Goal: Book appointment/travel/reservation

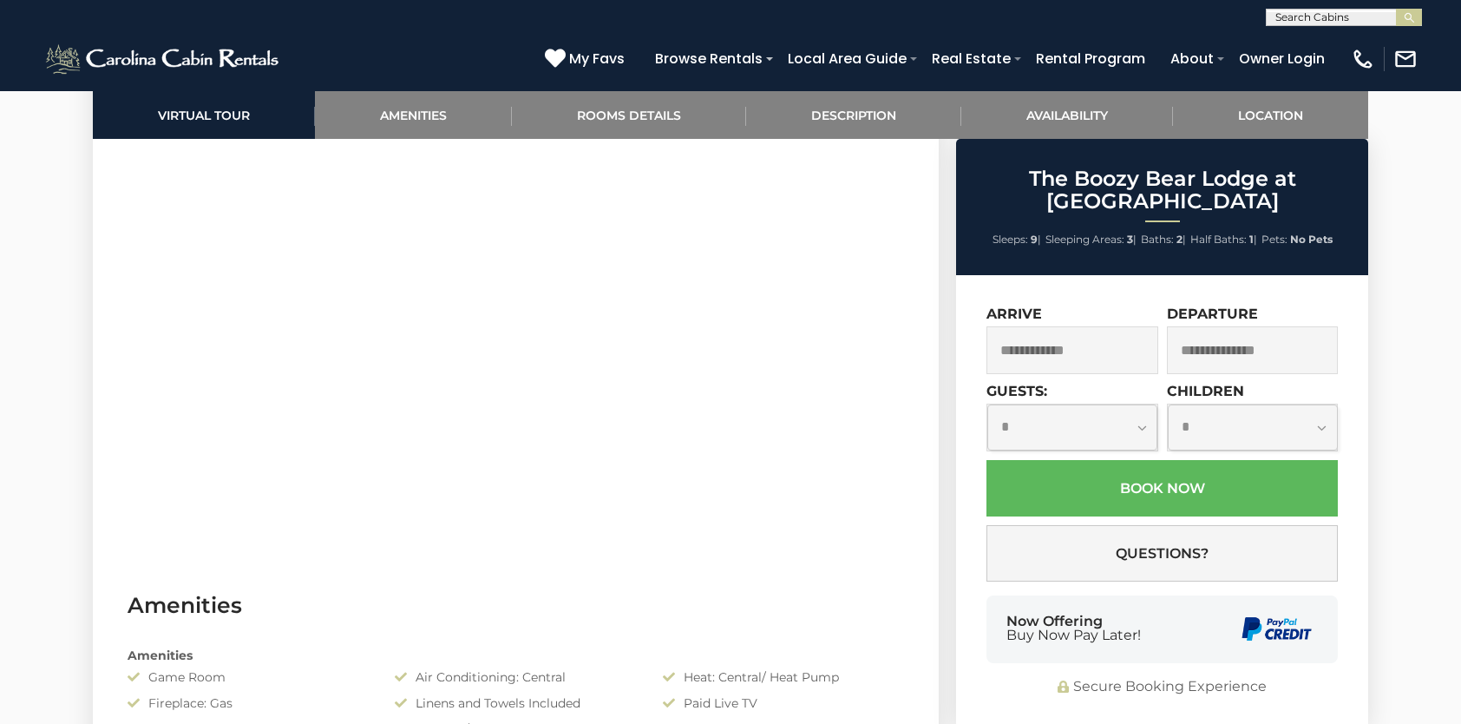
scroll to position [954, 0]
click at [1042, 426] on select "**********" at bounding box center [1072, 427] width 170 height 47
select select "*"
click at [987, 404] on select "**********" at bounding box center [1072, 427] width 170 height 47
click at [1066, 350] on input "text" at bounding box center [1072, 350] width 172 height 48
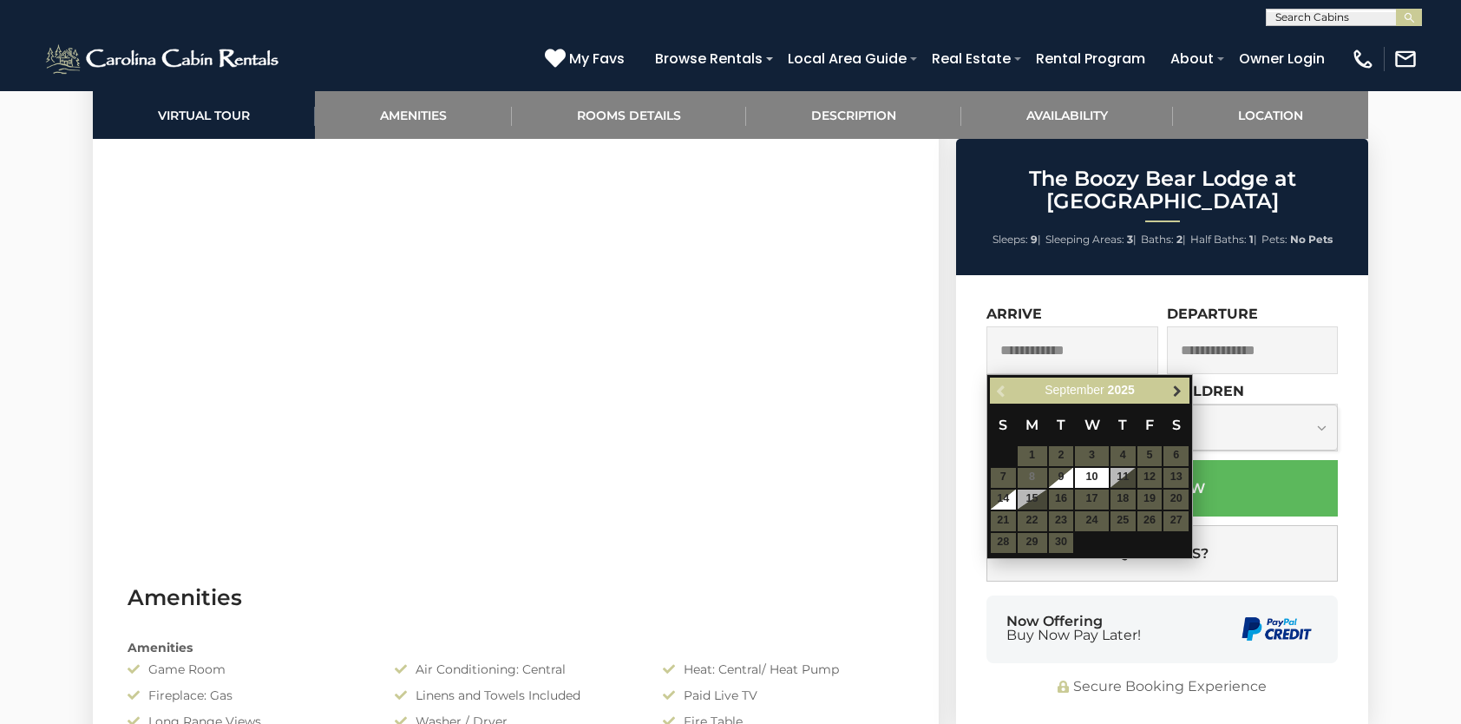
click at [1181, 392] on span "Next" at bounding box center [1177, 390] width 14 height 14
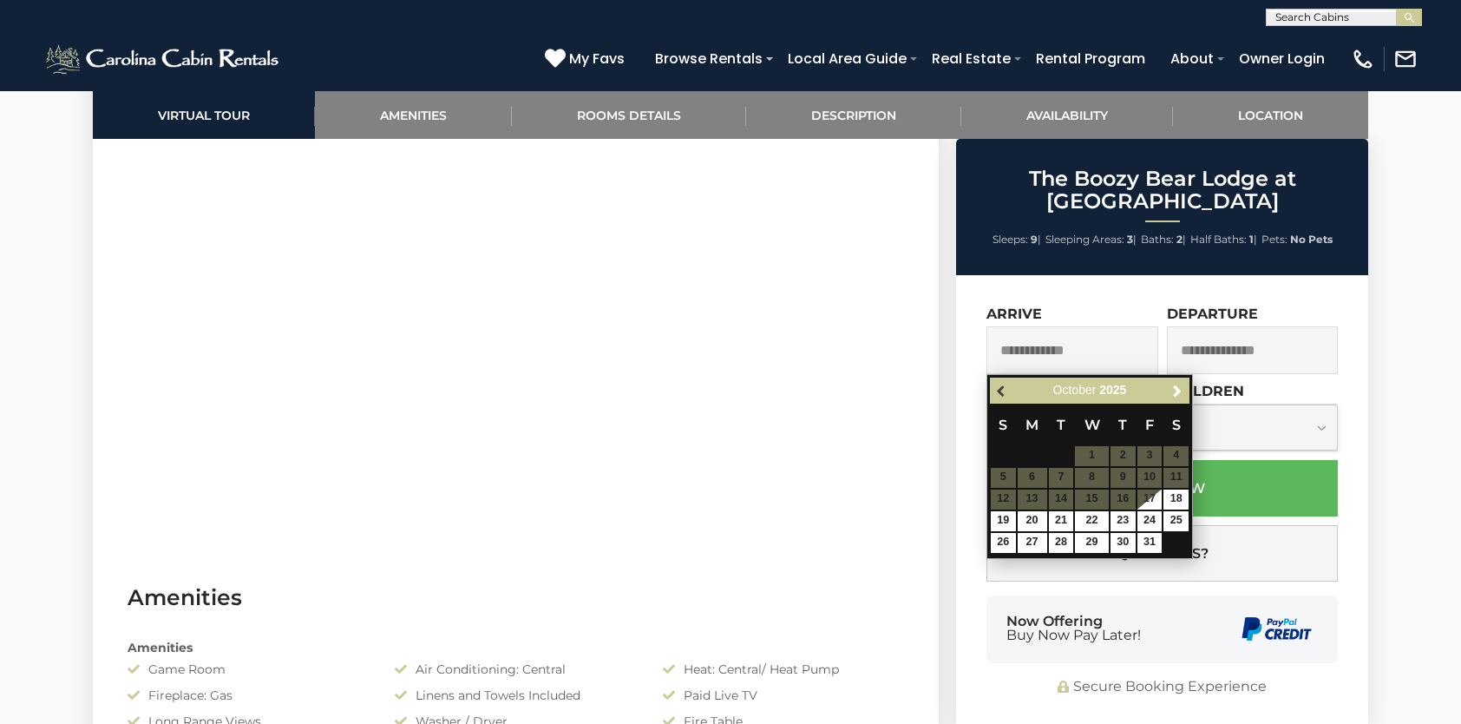
click at [998, 383] on span "Previous" at bounding box center [1002, 390] width 14 height 14
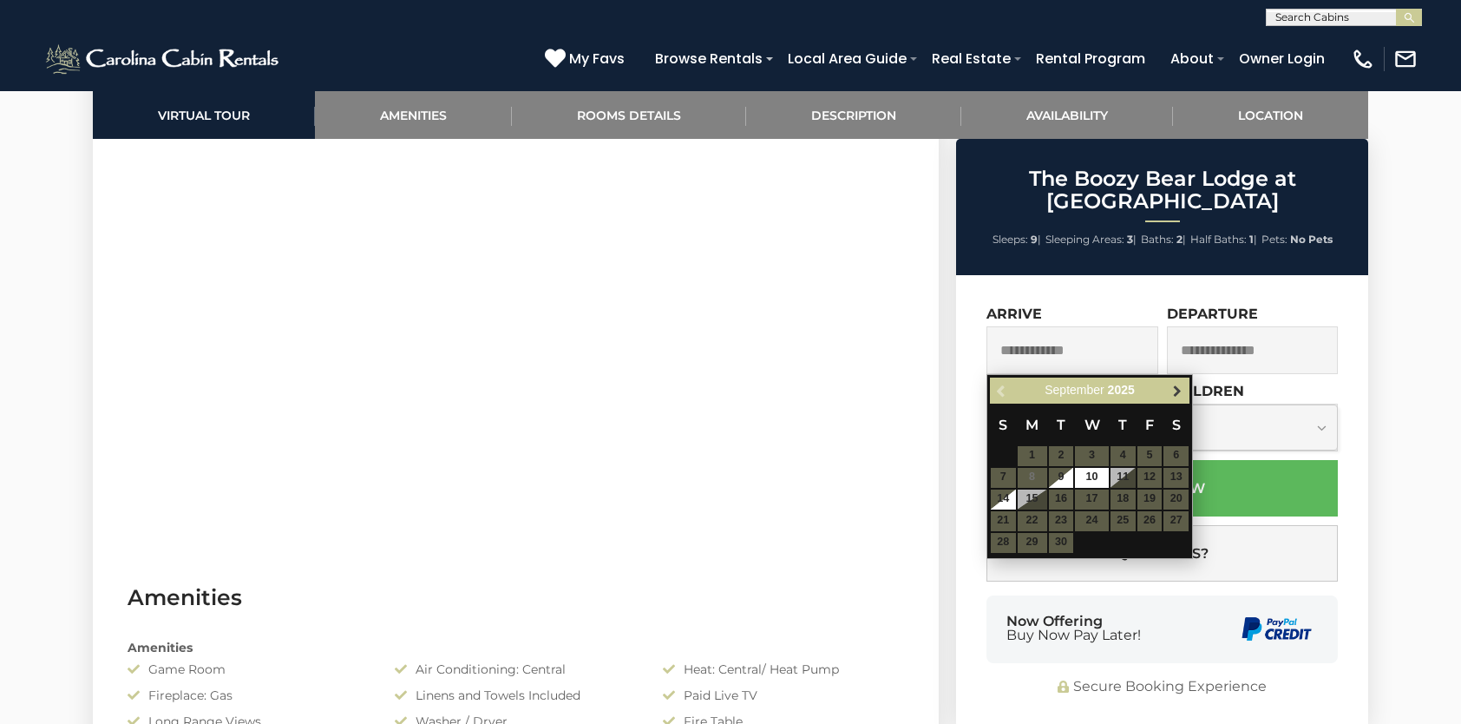
click at [1180, 390] on span "Next" at bounding box center [1177, 390] width 14 height 14
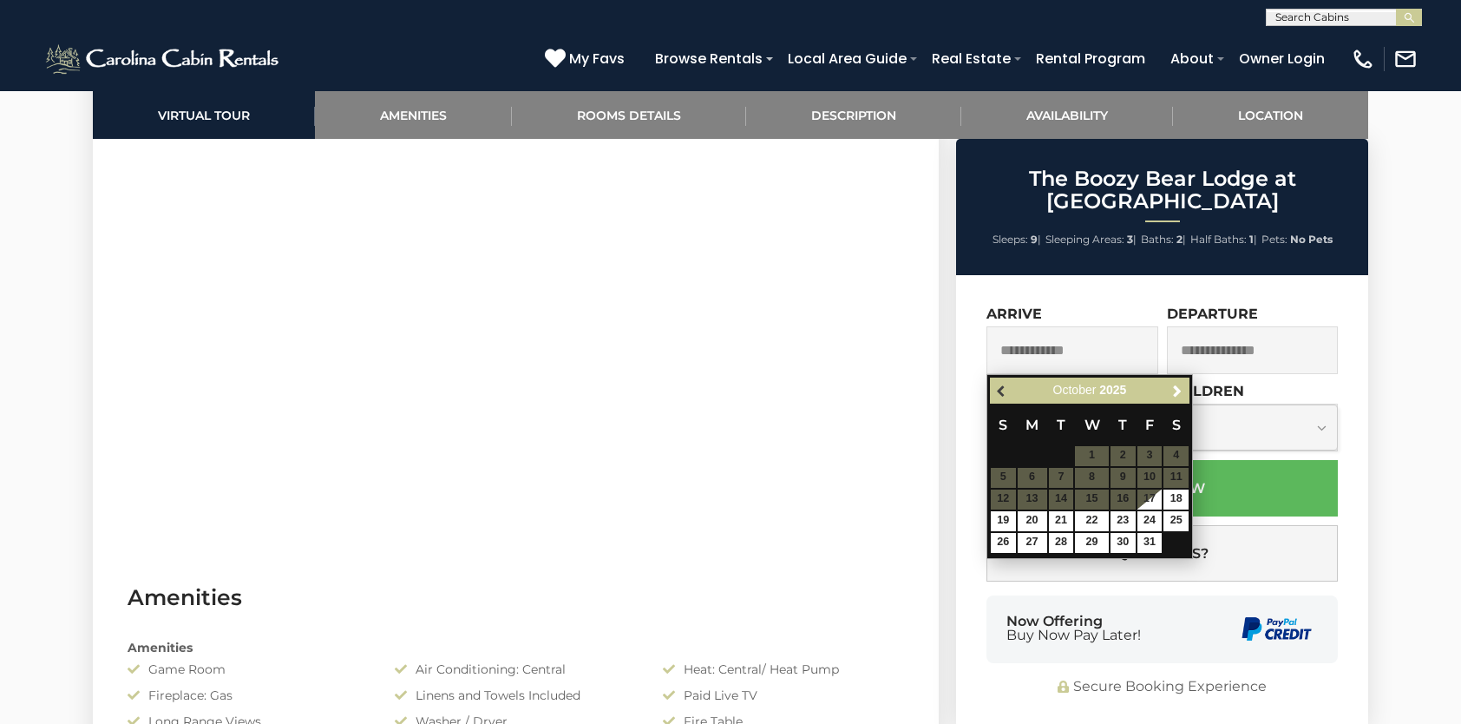
click at [994, 396] on link "Previous" at bounding box center [1003, 391] width 22 height 22
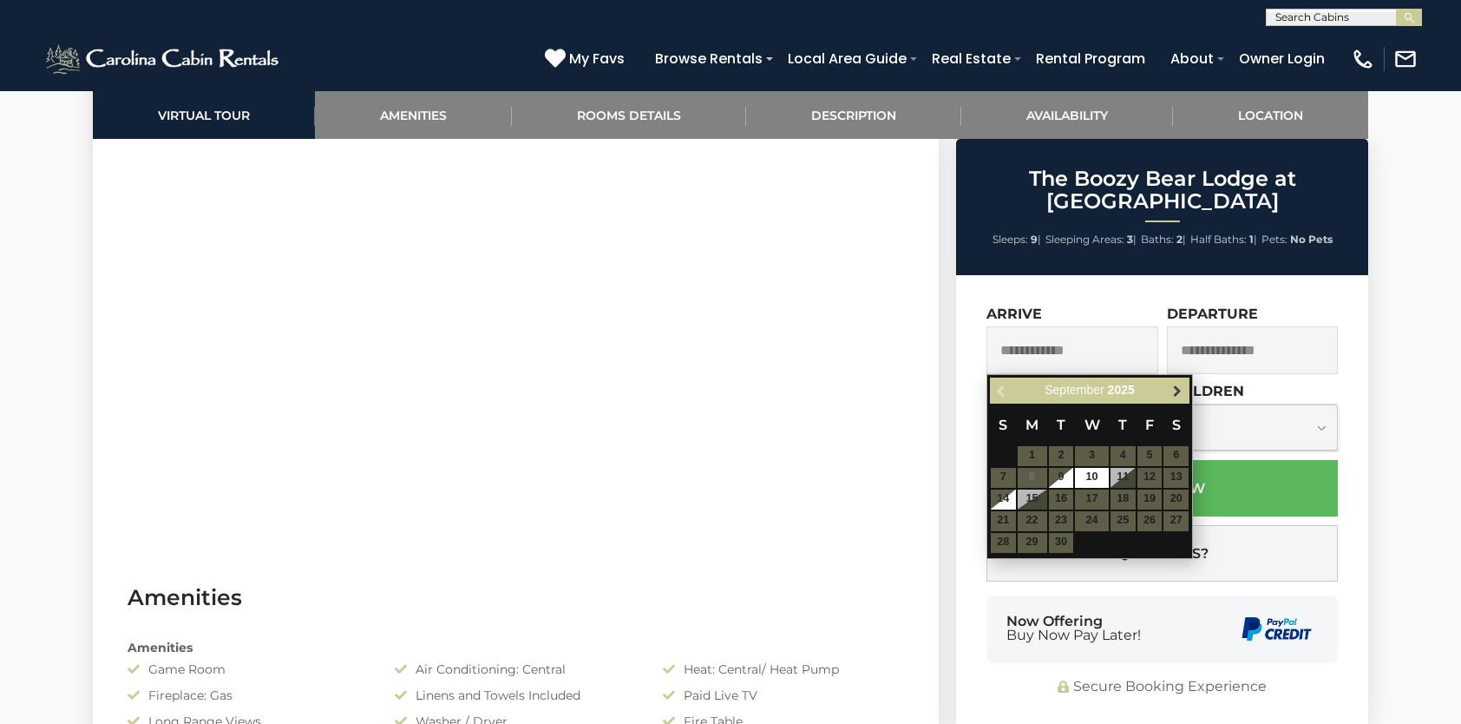
click at [1177, 386] on span "Next" at bounding box center [1177, 390] width 14 height 14
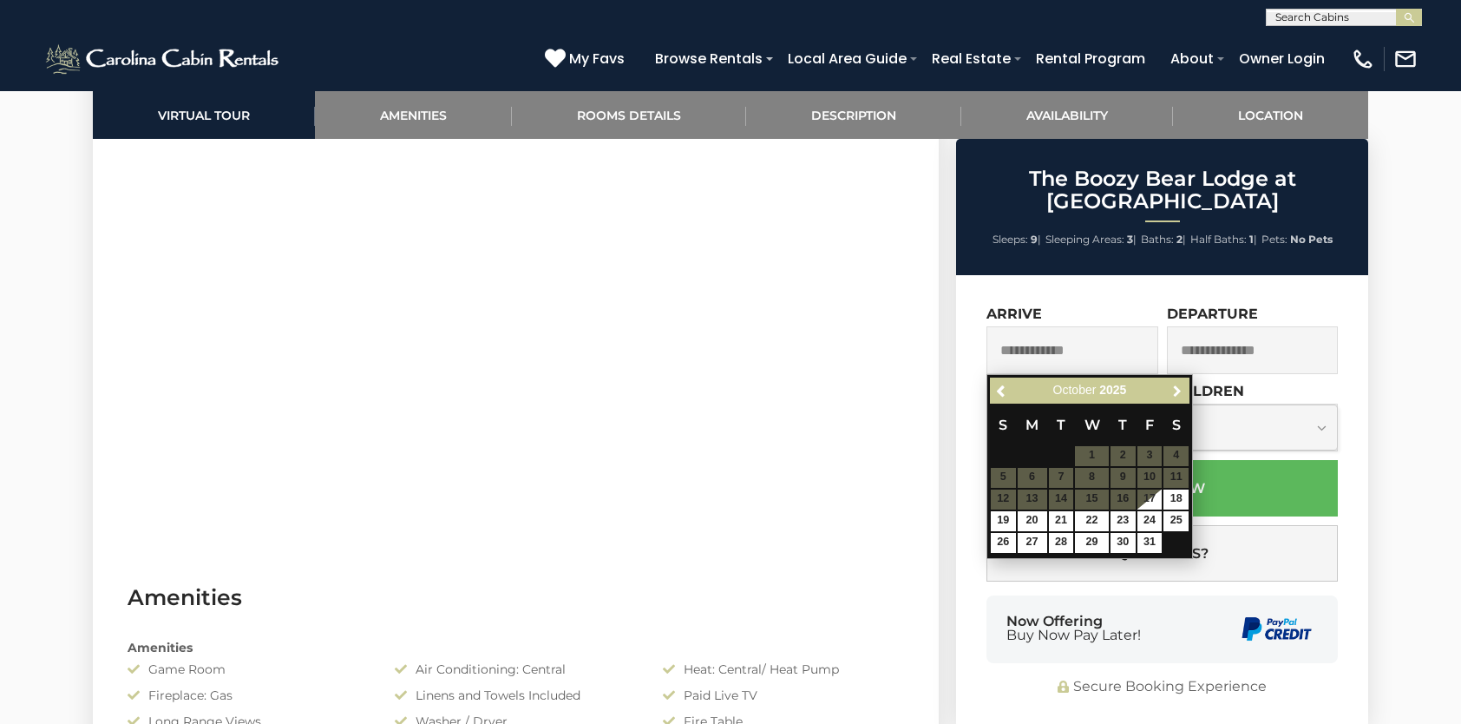
click at [1177, 386] on span "Next" at bounding box center [1177, 390] width 14 height 14
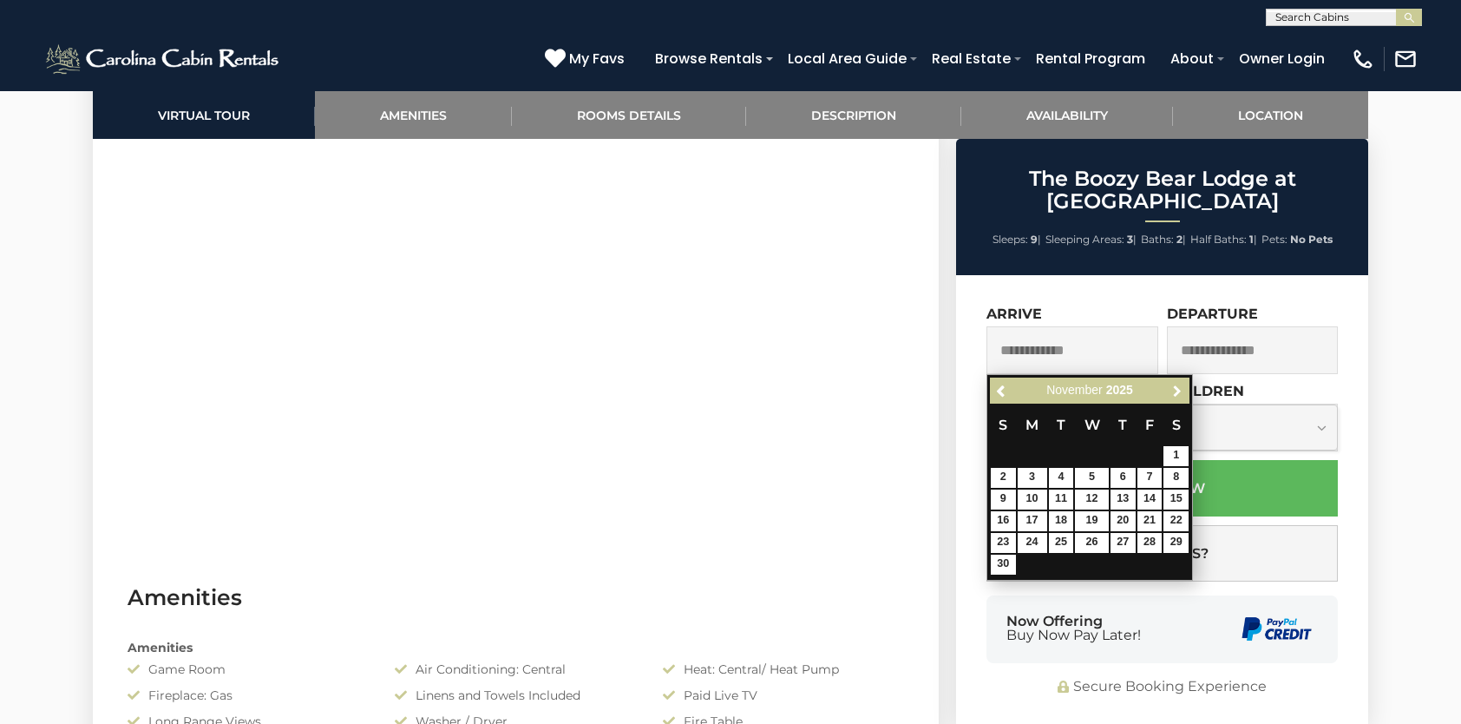
click at [1177, 386] on span "Next" at bounding box center [1177, 390] width 14 height 14
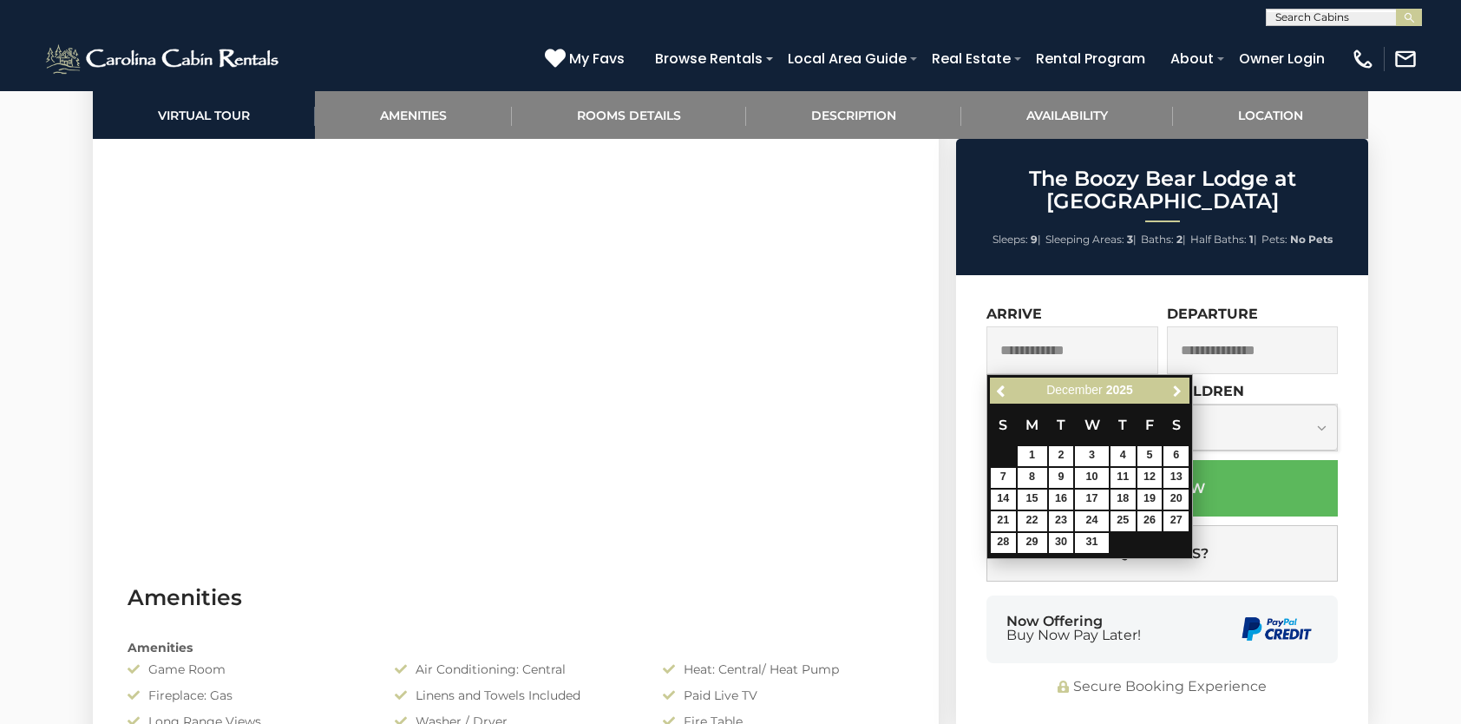
click at [1177, 386] on span "Next" at bounding box center [1177, 390] width 14 height 14
